Goal: Find specific page/section: Find specific page/section

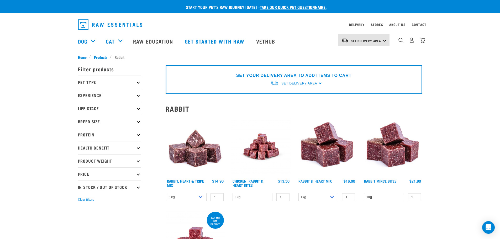
click at [137, 133] on p "Protein" at bounding box center [109, 134] width 63 height 13
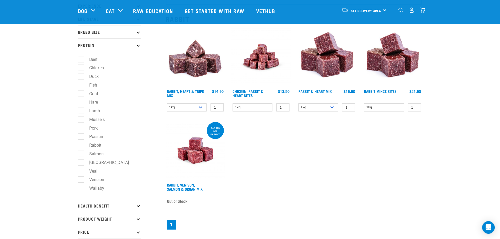
scroll to position [53, 0]
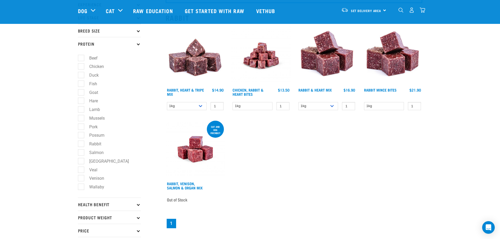
click at [81, 108] on label "Lamb" at bounding box center [91, 109] width 21 height 7
click at [80, 108] on input "Lamb" at bounding box center [79, 108] width 3 height 3
checkbox input "true"
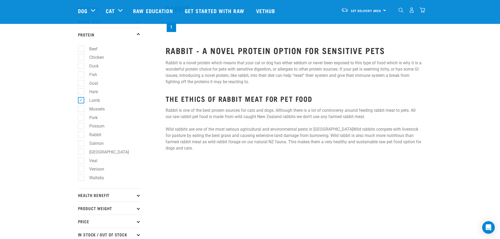
scroll to position [53, 0]
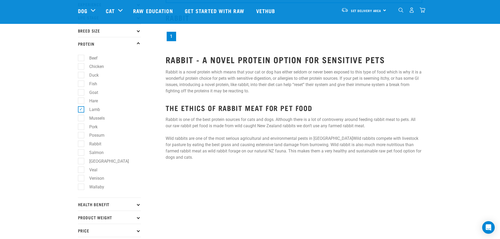
click at [81, 109] on label "Lamb" at bounding box center [91, 109] width 21 height 7
click at [81, 109] on input "Lamb" at bounding box center [79, 108] width 3 height 3
checkbox input "false"
click at [28, 110] on div "Start your pet’s raw journey today – take our quick pet questionnaire. Delivery…" at bounding box center [250, 105] width 500 height 317
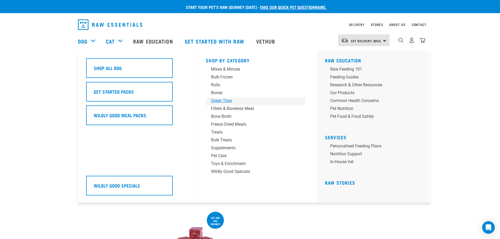
click at [225, 100] on div "Green Tripe" at bounding box center [252, 101] width 82 height 6
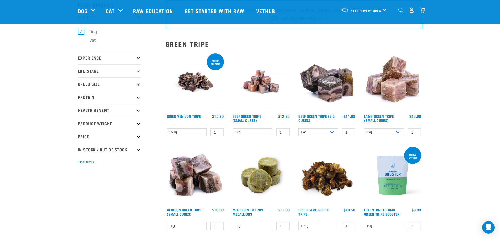
scroll to position [53, 0]
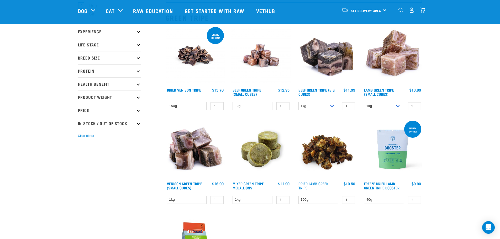
click at [315, 151] on img at bounding box center [327, 150] width 60 height 60
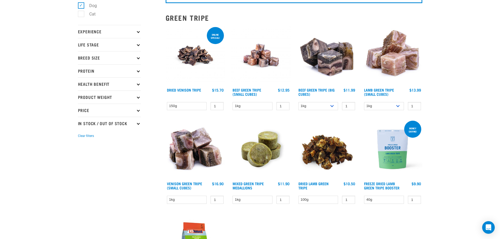
click at [264, 149] on img at bounding box center [261, 150] width 60 height 60
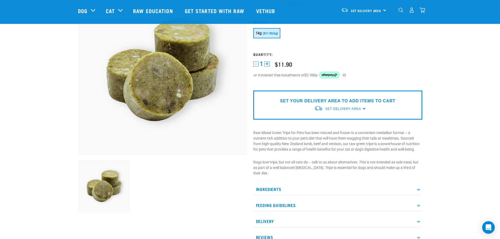
scroll to position [79, 0]
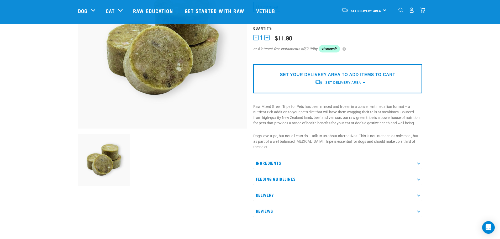
click at [419, 163] on icon at bounding box center [418, 163] width 3 height 3
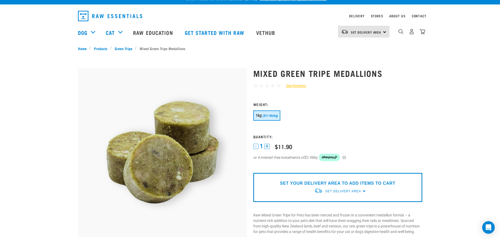
scroll to position [0, 0]
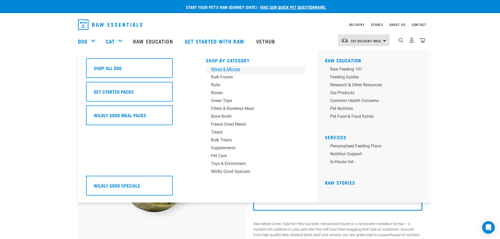
click at [221, 66] on div "Mixes & Minces" at bounding box center [252, 69] width 82 height 6
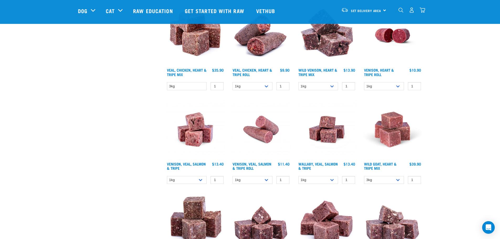
scroll to position [446, 0]
